Goal: Browse casually

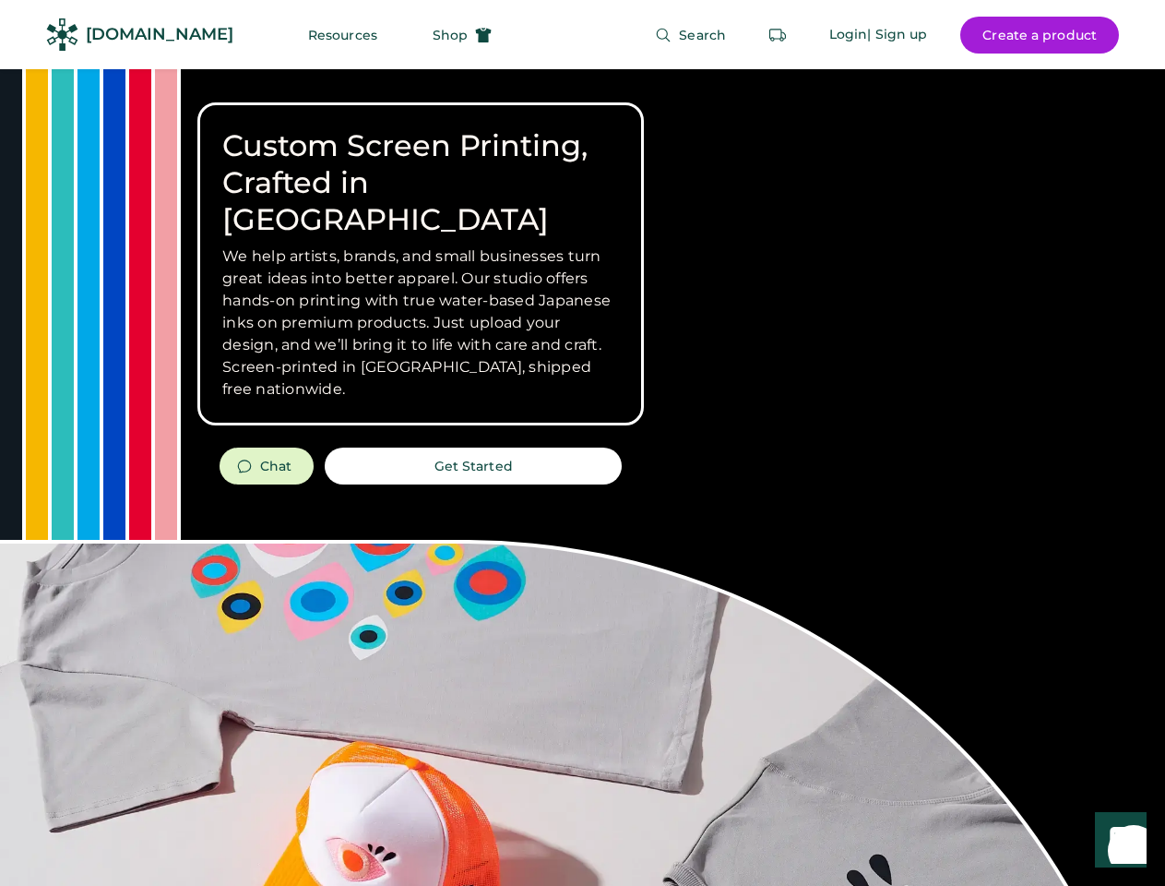
click at [582, 443] on div "Custom Screen Printing, Crafted in [GEOGRAPHIC_DATA] We help artists, brands, a…" at bounding box center [582, 655] width 1165 height 1172
click at [582, 477] on div "Custom Screen Printing, Crafted in [GEOGRAPHIC_DATA] We help artists, brands, a…" at bounding box center [582, 655] width 1165 height 1172
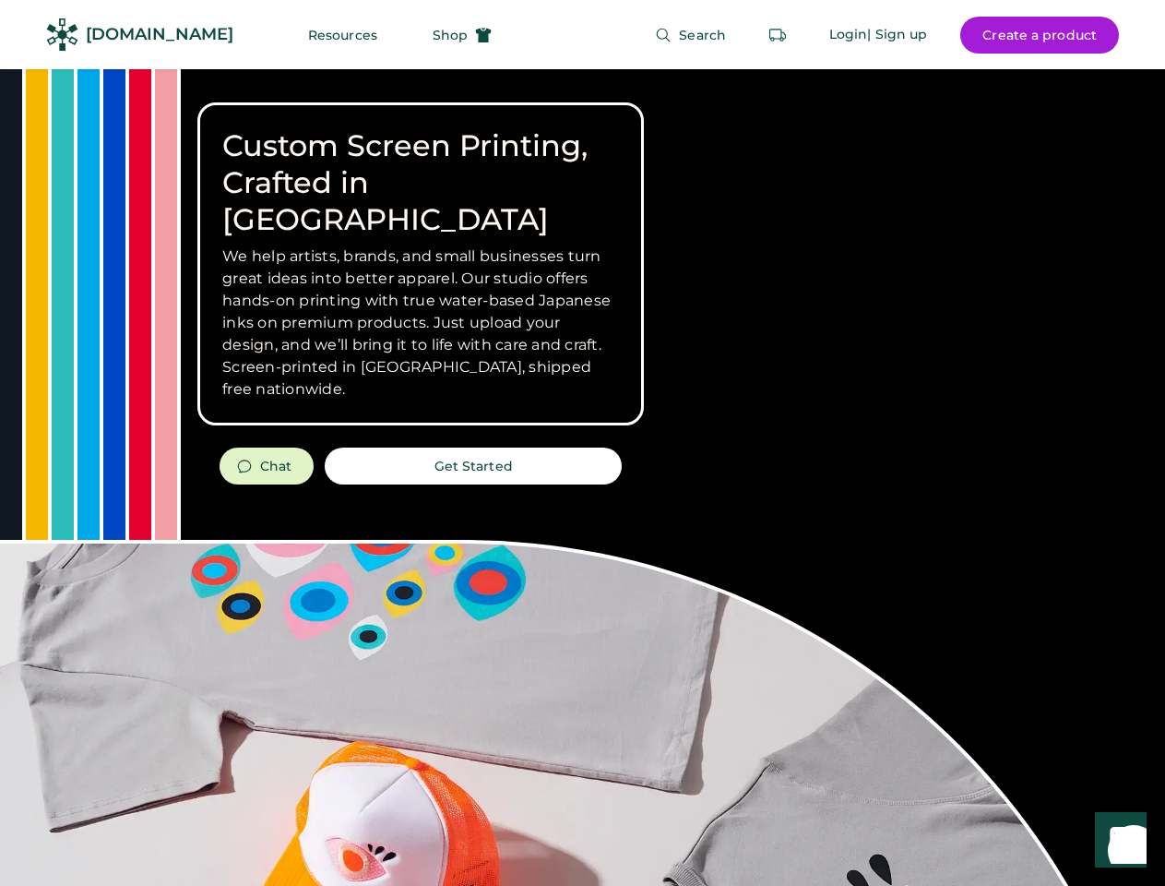
click at [582, 477] on div "Custom Screen Printing, Crafted in [GEOGRAPHIC_DATA] We help artists, brands, a…" at bounding box center [582, 655] width 1165 height 1172
click at [421, 264] on h3 "We help artists, brands, and small businesses turn great ideas into better appa…" at bounding box center [420, 322] width 397 height 155
click at [421, 245] on h3 "We help artists, brands, and small businesses turn great ideas into better appa…" at bounding box center [420, 322] width 397 height 155
click at [421, 164] on h1 "Custom Screen Printing, Crafted in [GEOGRAPHIC_DATA]" at bounding box center [420, 182] width 397 height 111
